Goal: Task Accomplishment & Management: Manage account settings

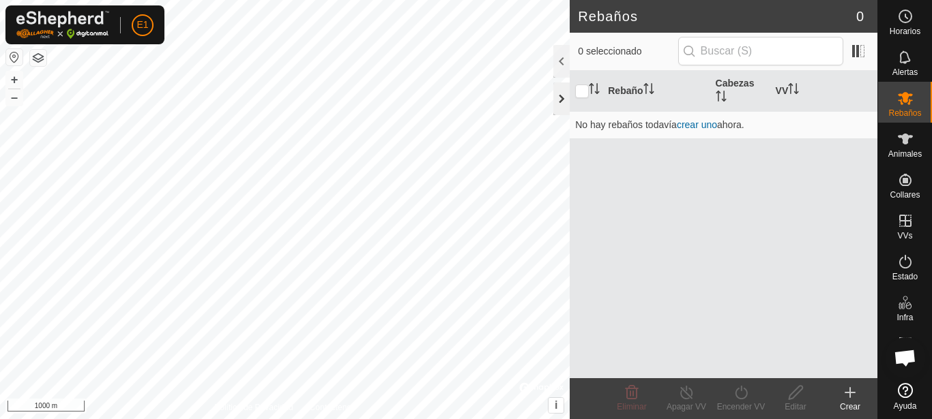
click at [557, 93] on div at bounding box center [561, 99] width 16 height 33
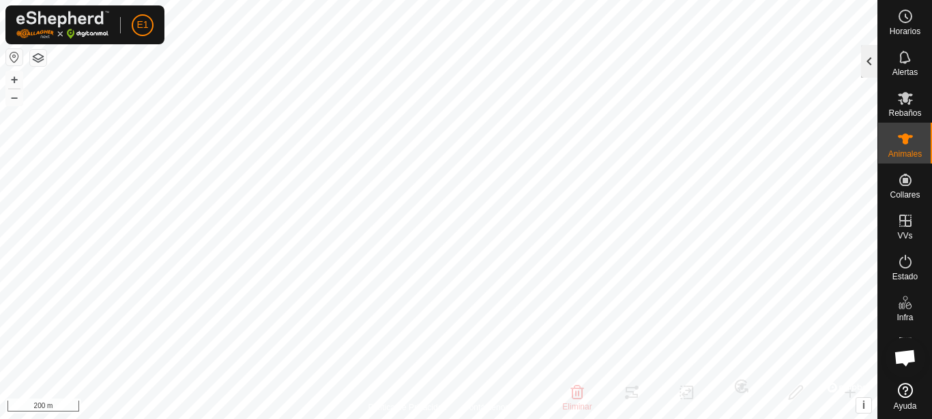
click at [868, 63] on div at bounding box center [869, 61] width 16 height 33
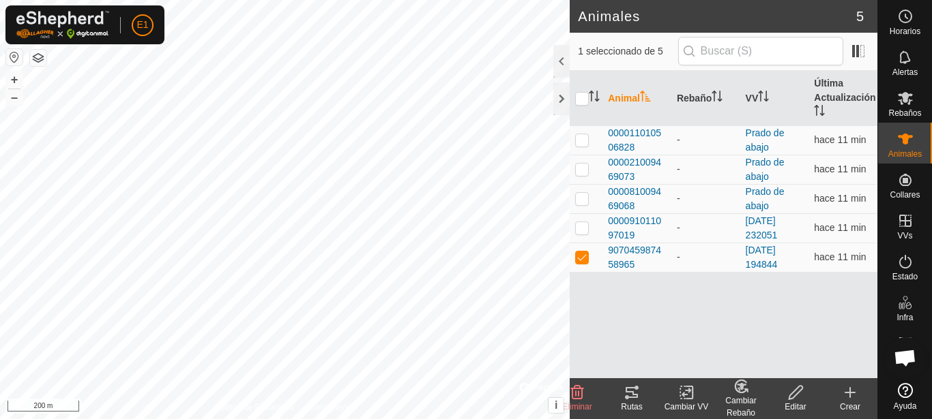
click at [628, 400] on icon at bounding box center [631, 393] width 16 height 16
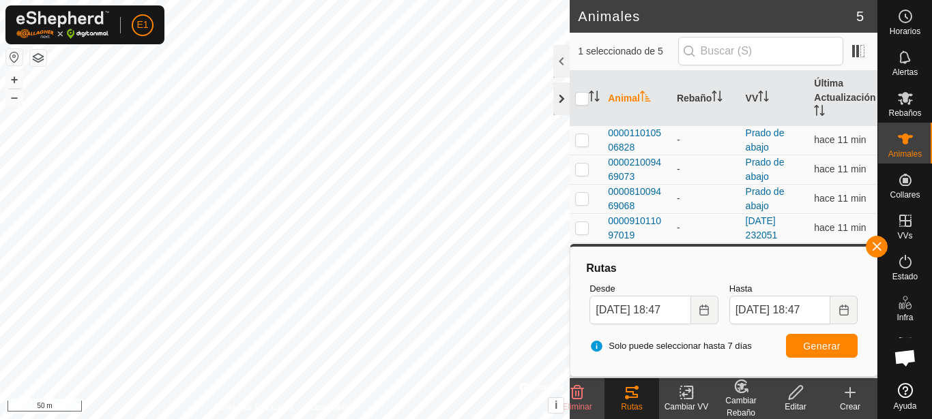
click at [563, 102] on div at bounding box center [561, 99] width 16 height 33
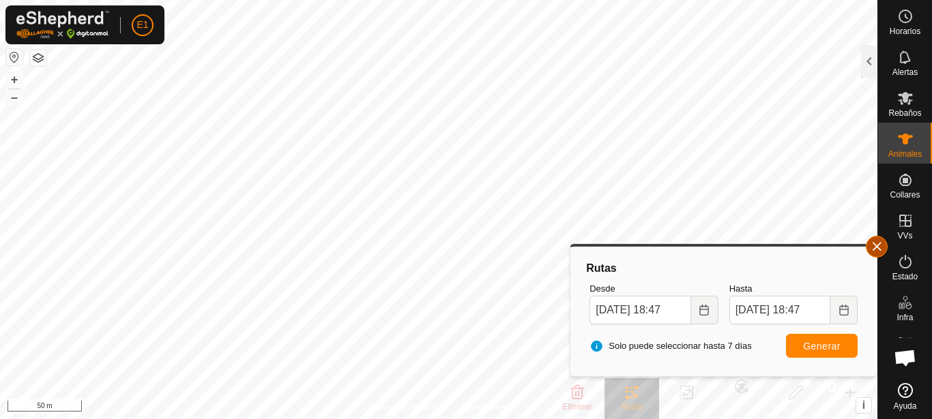
click at [883, 241] on button "button" at bounding box center [877, 247] width 22 height 22
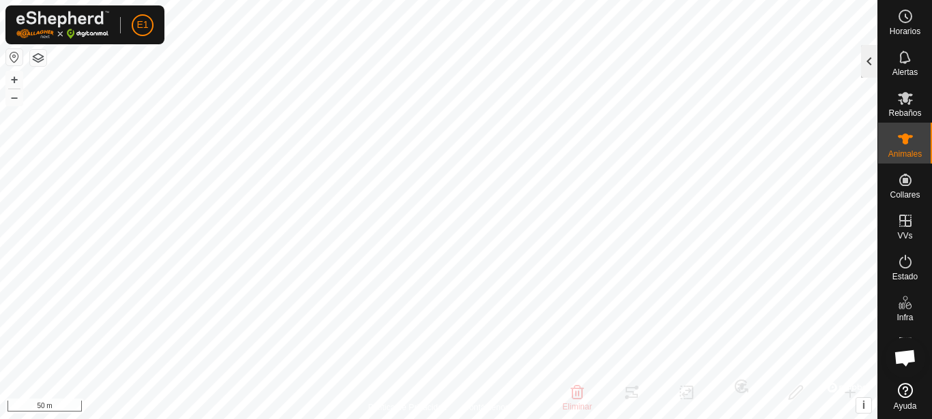
click at [870, 59] on div at bounding box center [869, 61] width 16 height 33
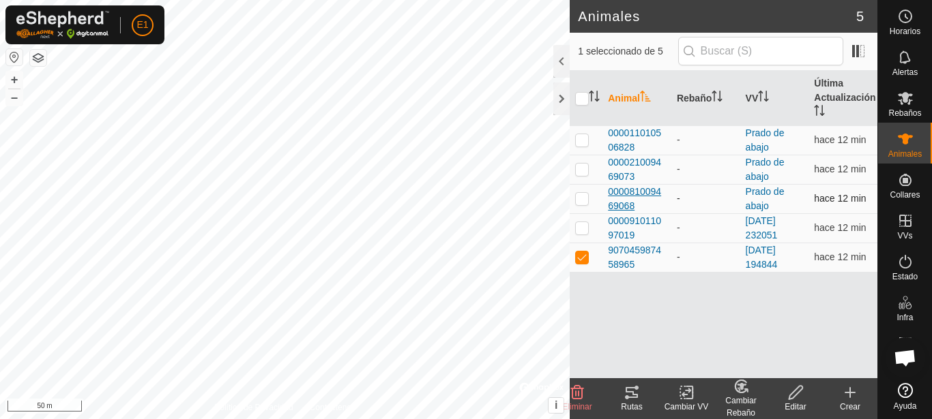
click at [636, 190] on span "000081009469068" at bounding box center [637, 199] width 58 height 29
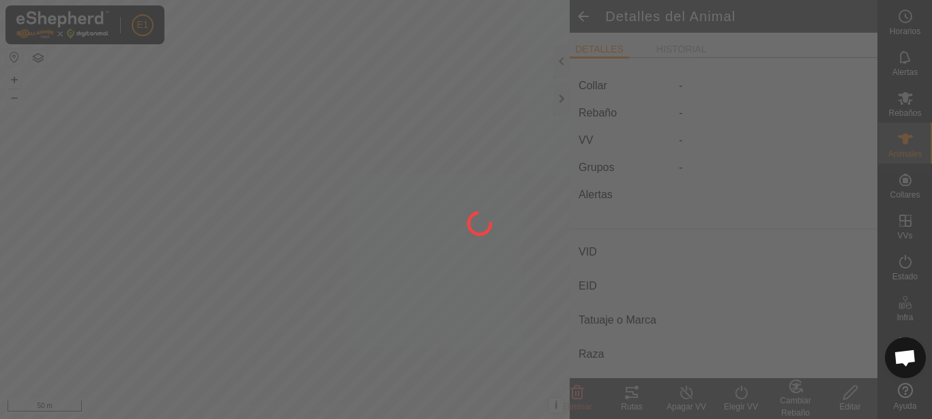
type input "-"
type input "000081009469068"
type input "-"
type input "Cruzada"
type input "-"
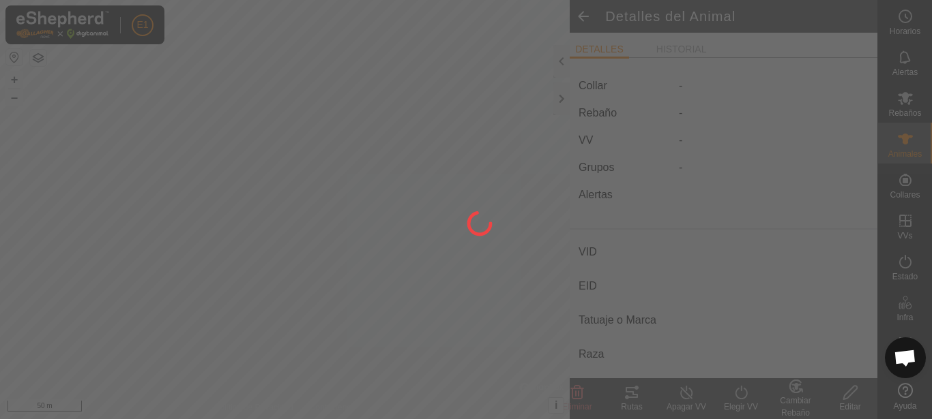
type input "Vacía"
type input "0 kg"
type input "-"
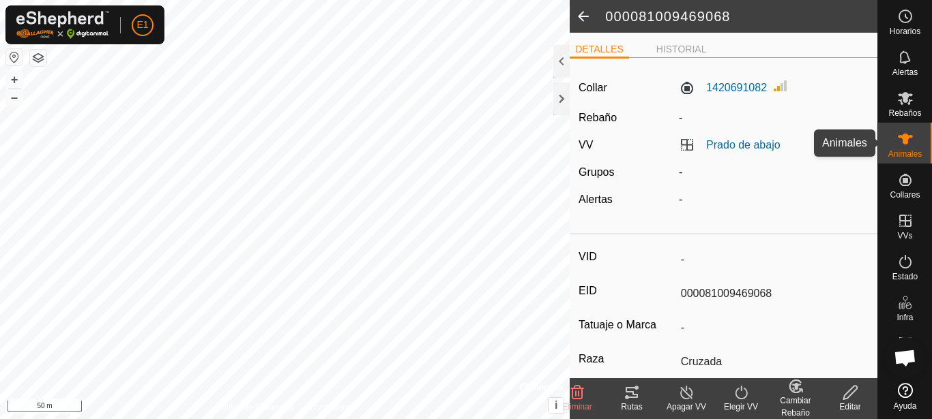
click at [903, 147] on es-animals-svg-icon at bounding box center [905, 139] width 25 height 22
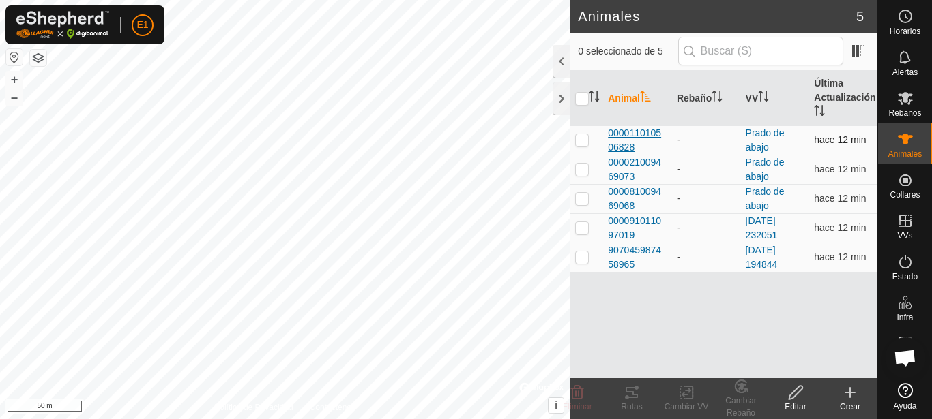
click at [641, 135] on span "000011010506828" at bounding box center [637, 140] width 58 height 29
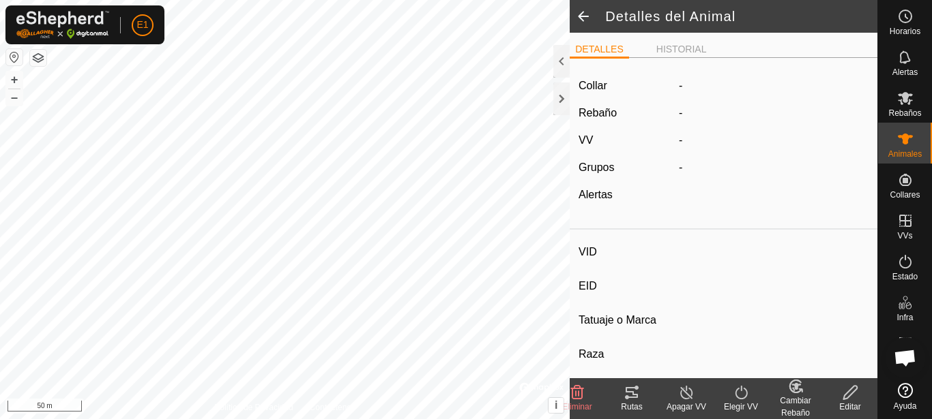
click at [622, 404] on div "Rutas" at bounding box center [631, 407] width 55 height 12
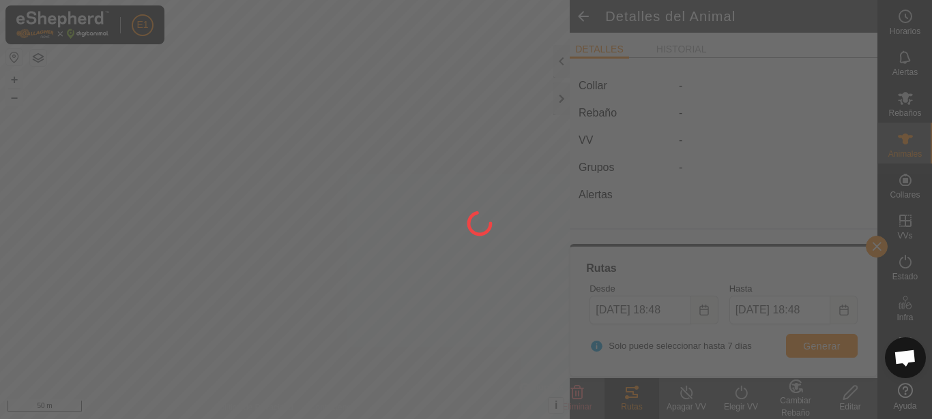
type input "-"
type input "000011010506828"
type input "-"
type input "Cruzada"
type input "-"
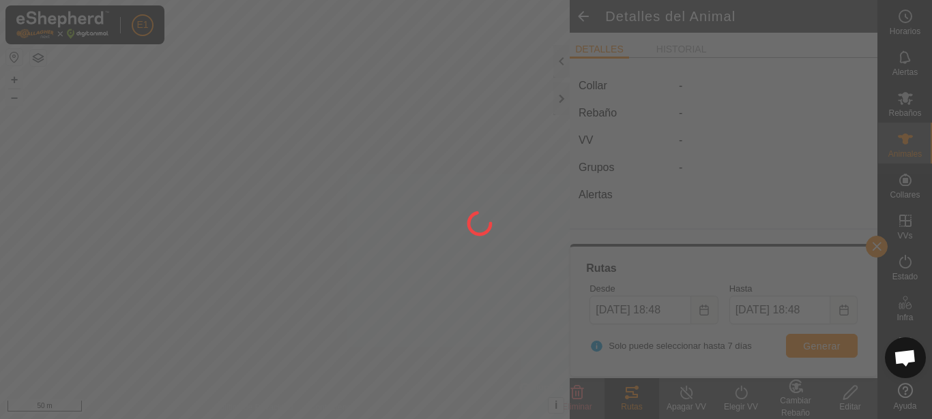
type input "Preñada"
type input "0 kg"
type input "-"
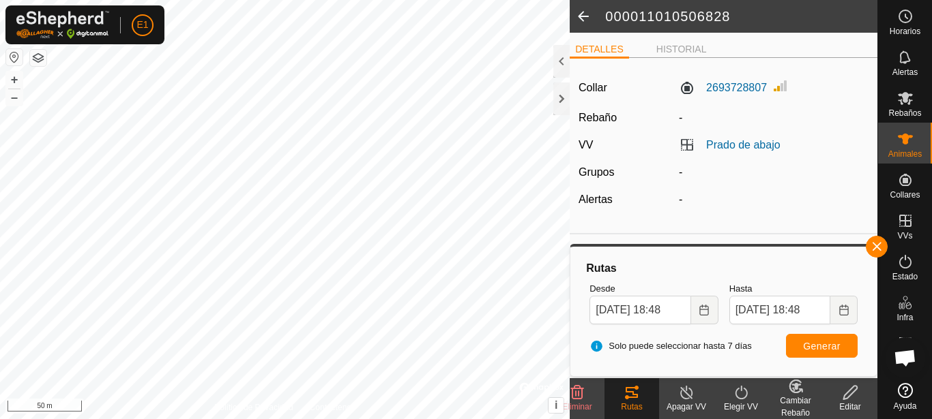
click at [584, 35] on div "000011010506828 DETALLES HISTORIAL Collar 2693728807 Rebaño - VV [PERSON_NAME] …" at bounding box center [438, 209] width 877 height 419
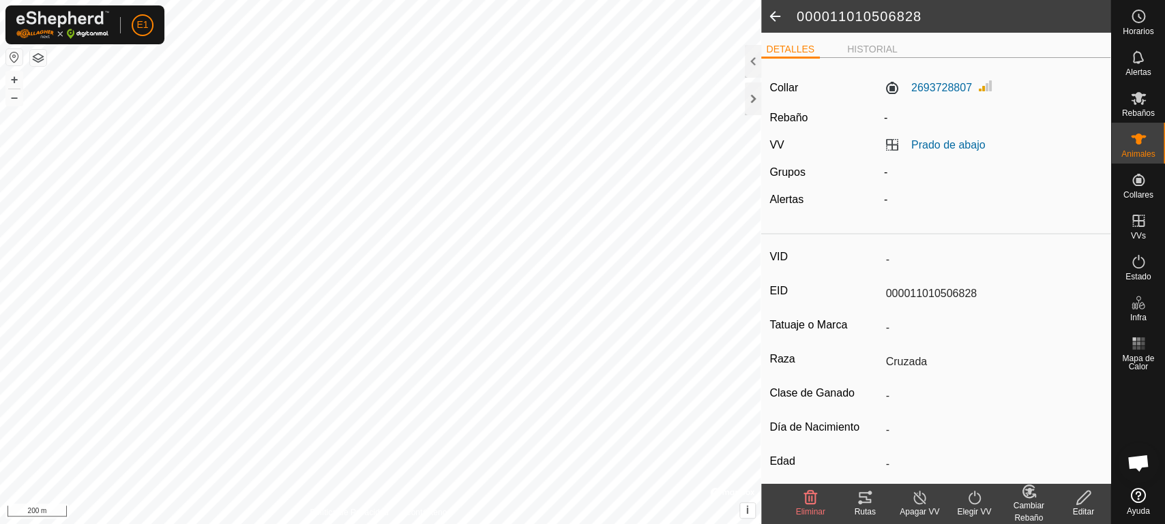
click at [816, 210] on div "000011010506828 DETALLES HISTORIAL Collar 2693728807 Rebaño - VV [PERSON_NAME] …" at bounding box center [555, 262] width 1110 height 524
click at [868, 419] on icon at bounding box center [865, 498] width 16 height 16
